Goal: Information Seeking & Learning: Learn about a topic

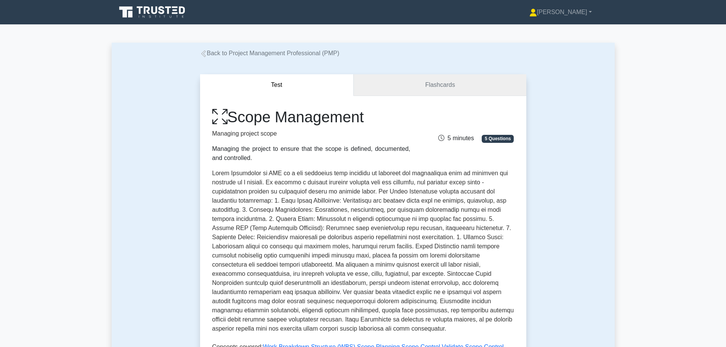
click at [432, 86] on link "Flashcards" at bounding box center [440, 85] width 172 height 22
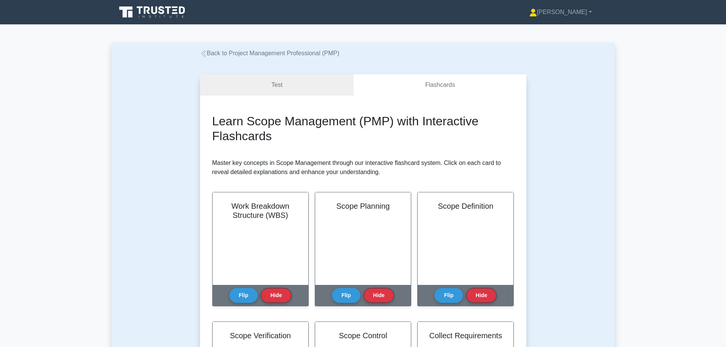
scroll to position [190, 0]
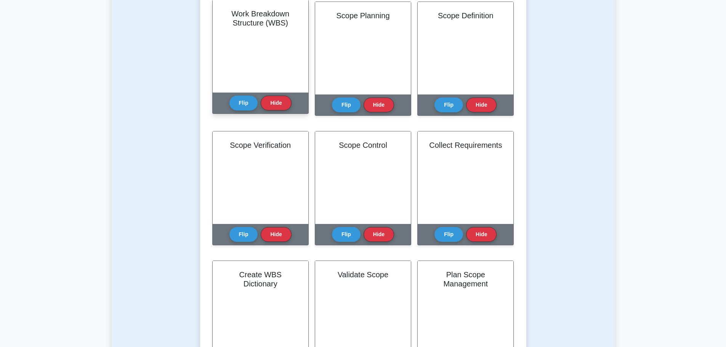
click at [246, 70] on div "Work Breakdown Structure (WBS)" at bounding box center [261, 46] width 96 height 93
click at [244, 106] on button "Flip" at bounding box center [243, 102] width 29 height 15
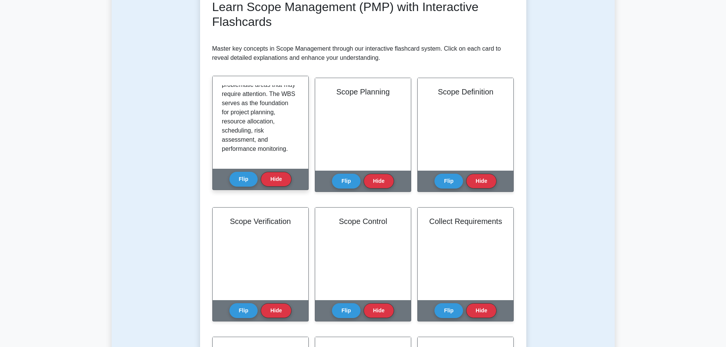
scroll to position [152, 0]
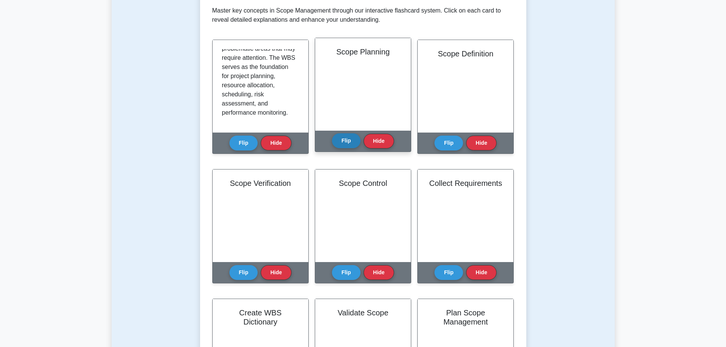
click at [347, 142] on button "Flip" at bounding box center [346, 140] width 29 height 15
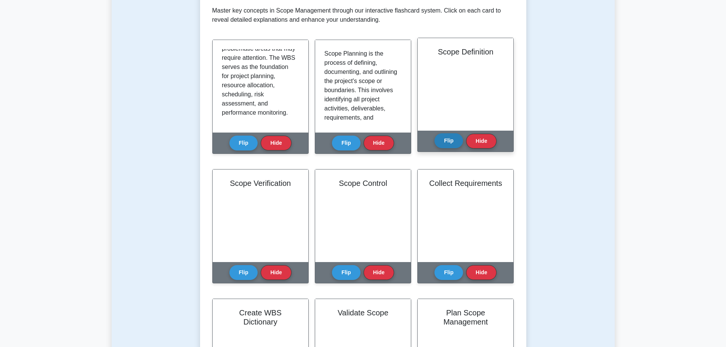
click at [447, 136] on button "Flip" at bounding box center [448, 140] width 29 height 15
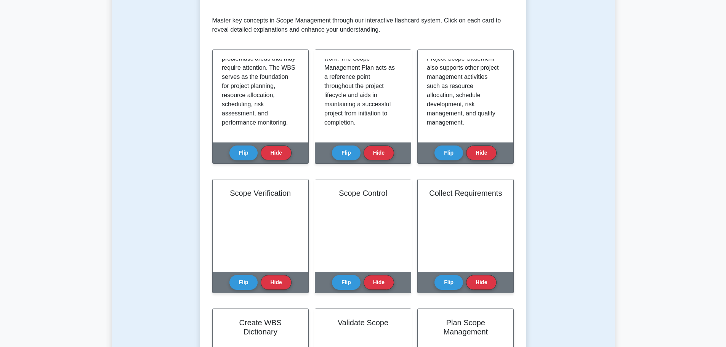
scroll to position [190, 0]
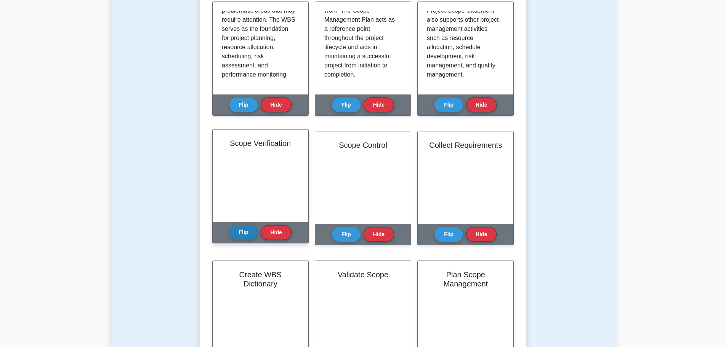
click at [242, 236] on button "Flip" at bounding box center [243, 232] width 29 height 15
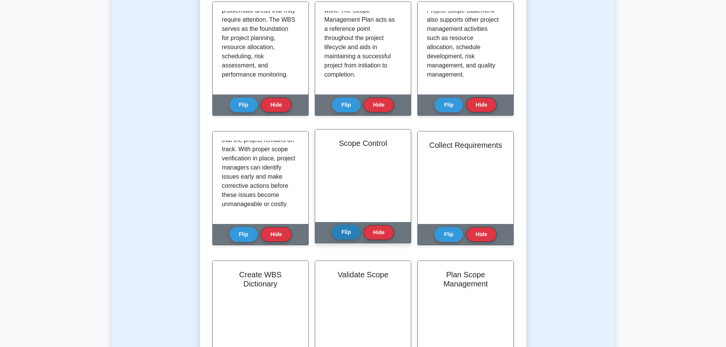
click at [348, 231] on button "Flip" at bounding box center [346, 232] width 29 height 15
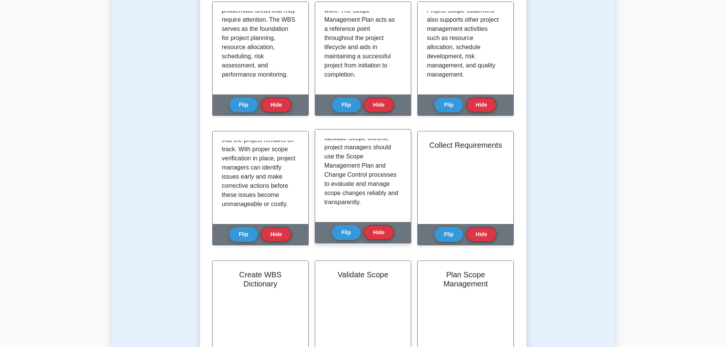
scroll to position [270, 0]
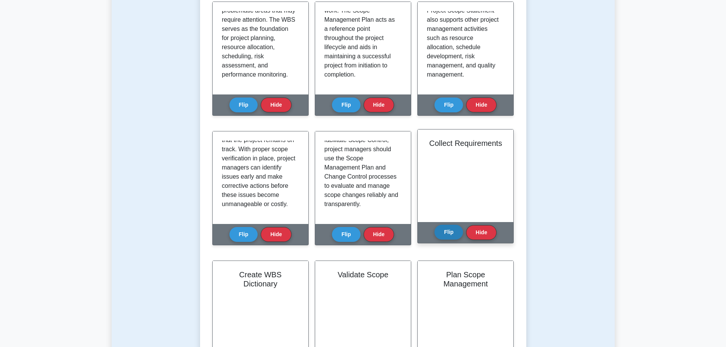
click at [452, 233] on button "Flip" at bounding box center [448, 232] width 29 height 15
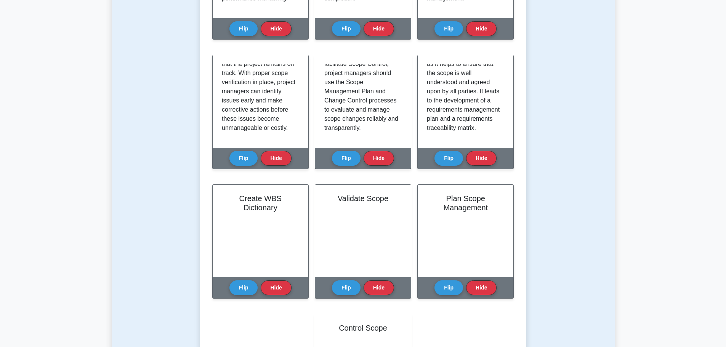
scroll to position [343, 0]
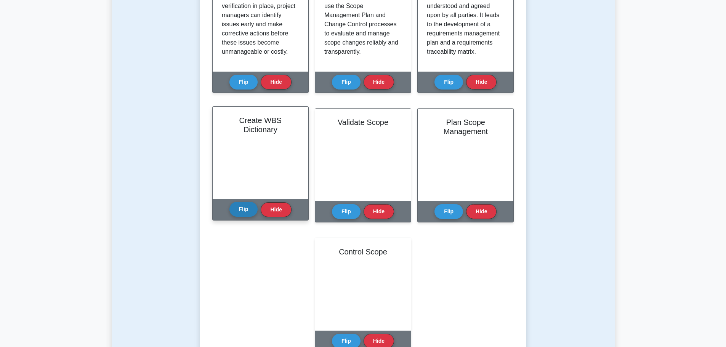
click at [235, 210] on button "Flip" at bounding box center [243, 209] width 29 height 15
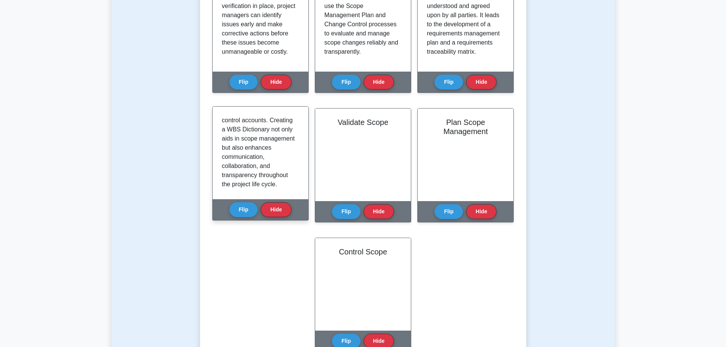
scroll to position [206, 0]
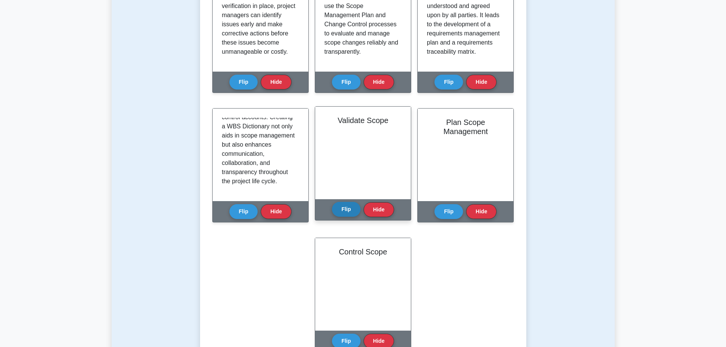
click at [353, 207] on button "Flip" at bounding box center [346, 209] width 29 height 15
